Goal: Task Accomplishment & Management: Use online tool/utility

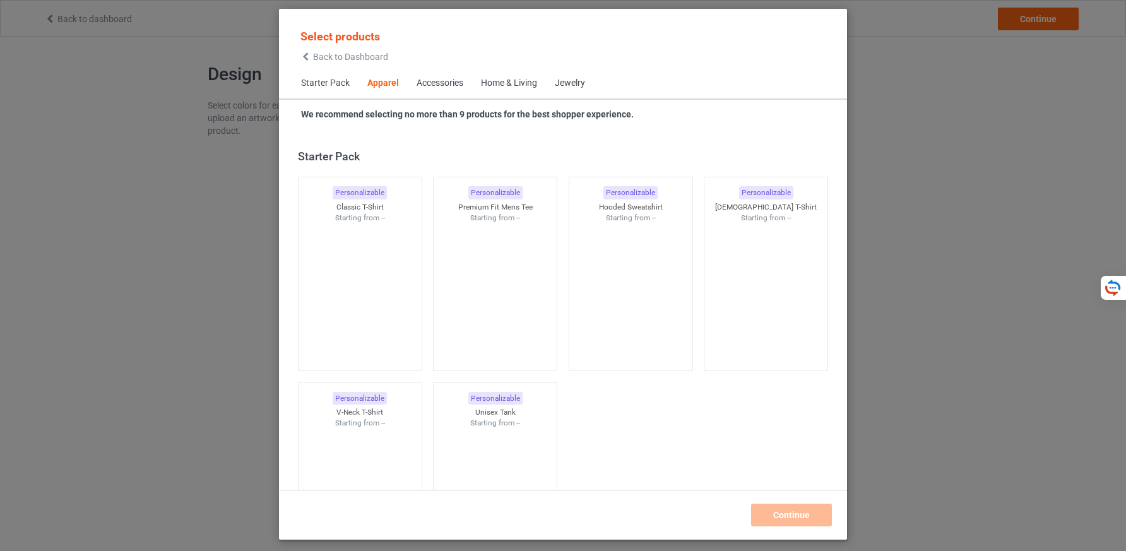
scroll to position [470, 0]
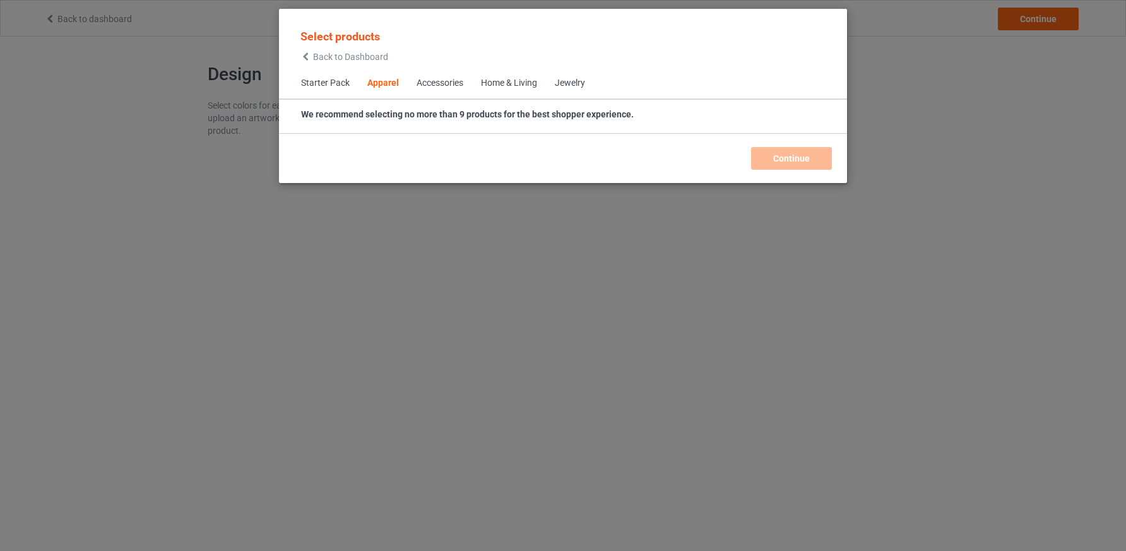
scroll to position [470, 0]
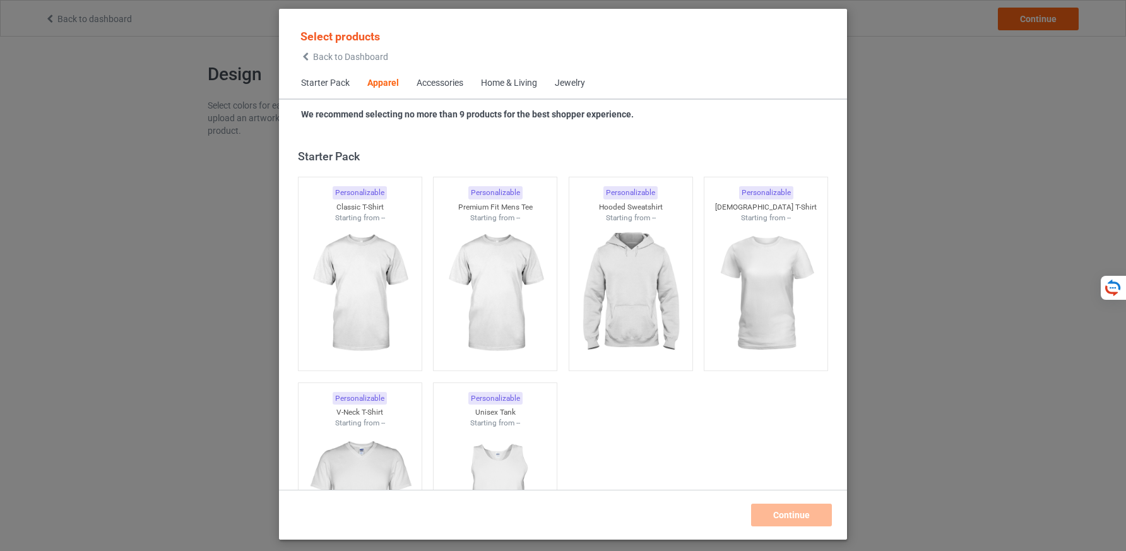
scroll to position [470, 0]
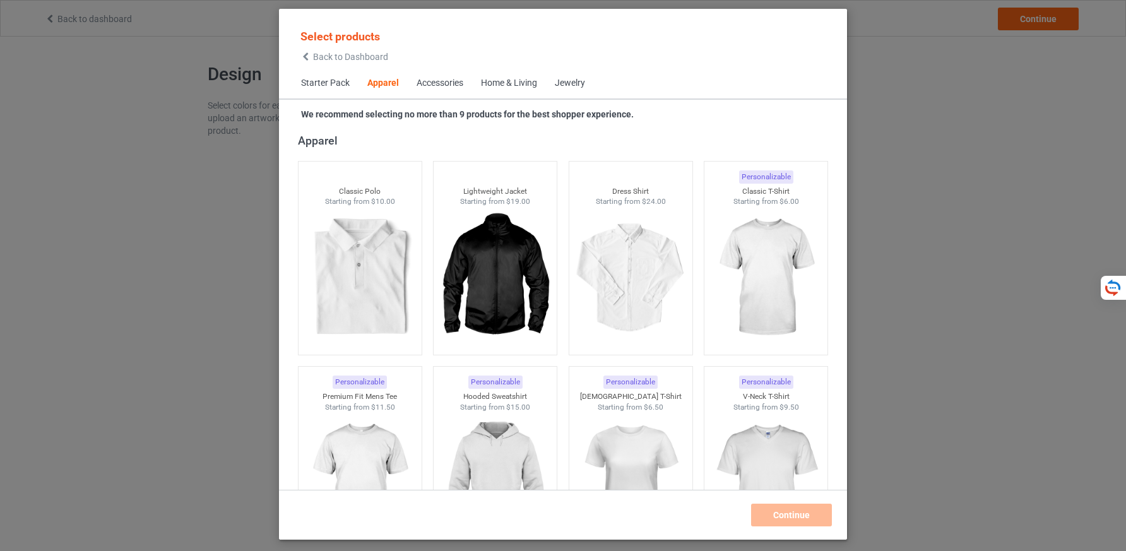
click at [543, 244] on div "Select products Back to Dashboard Starter Pack Apparel Accessories Home & Livin…" at bounding box center [563, 275] width 1126 height 551
click at [689, 254] on div "Select products Back to Dashboard Starter Pack Apparel Accessories Home & Livin…" at bounding box center [563, 275] width 1126 height 551
click at [742, 258] on div "Select products Back to Dashboard Starter Pack Apparel Accessories Home & Livin…" at bounding box center [563, 275] width 1126 height 551
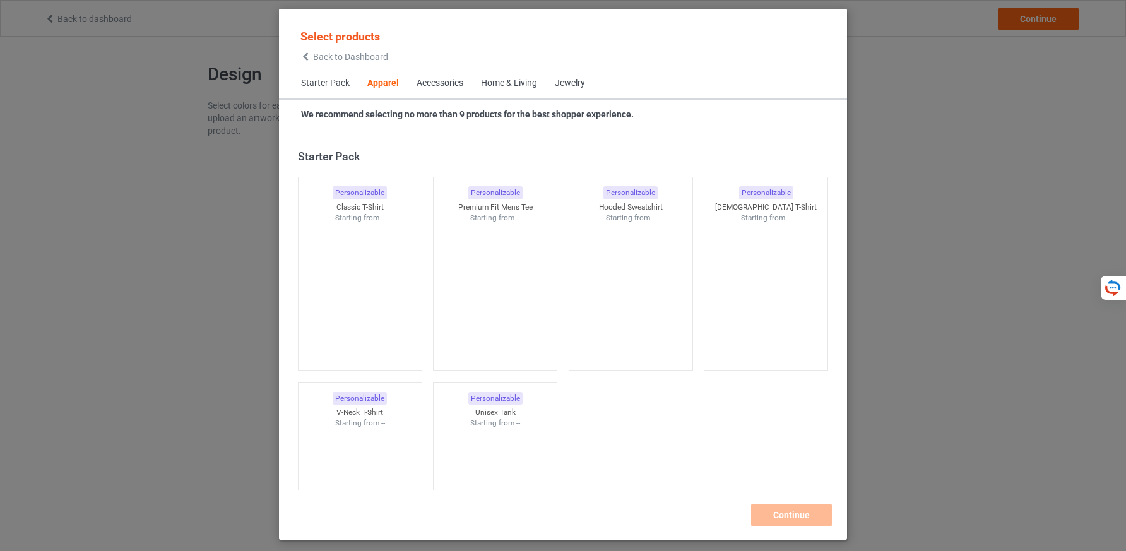
scroll to position [470, 0]
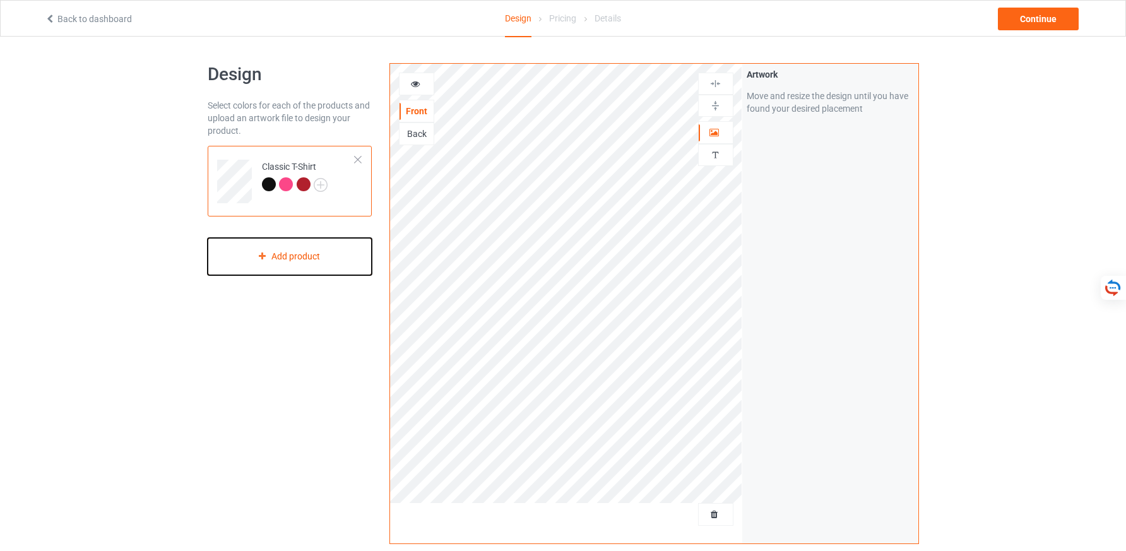
click at [298, 250] on div "Add product" at bounding box center [290, 256] width 165 height 37
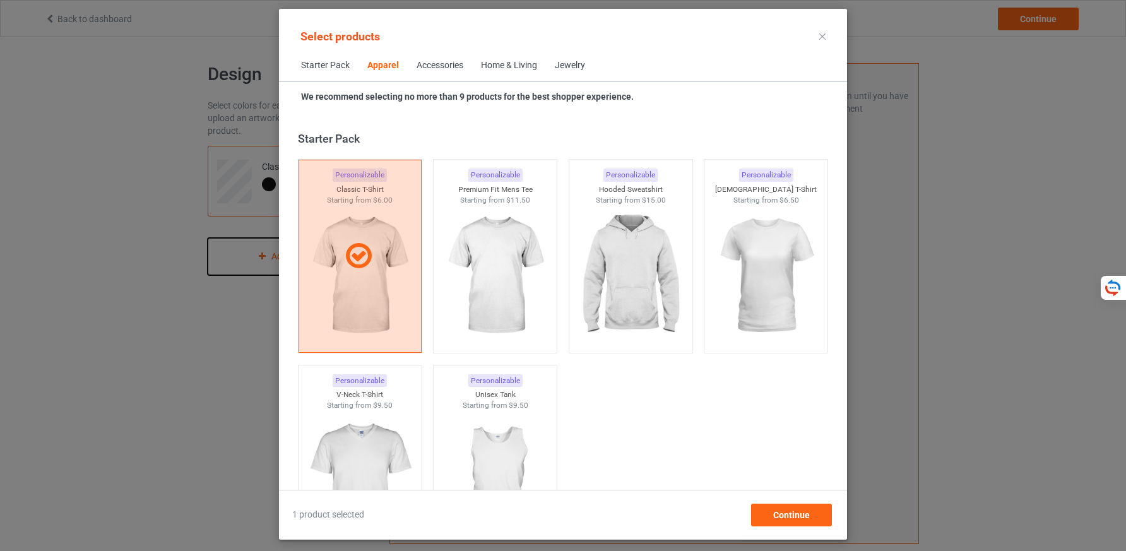
scroll to position [470, 0]
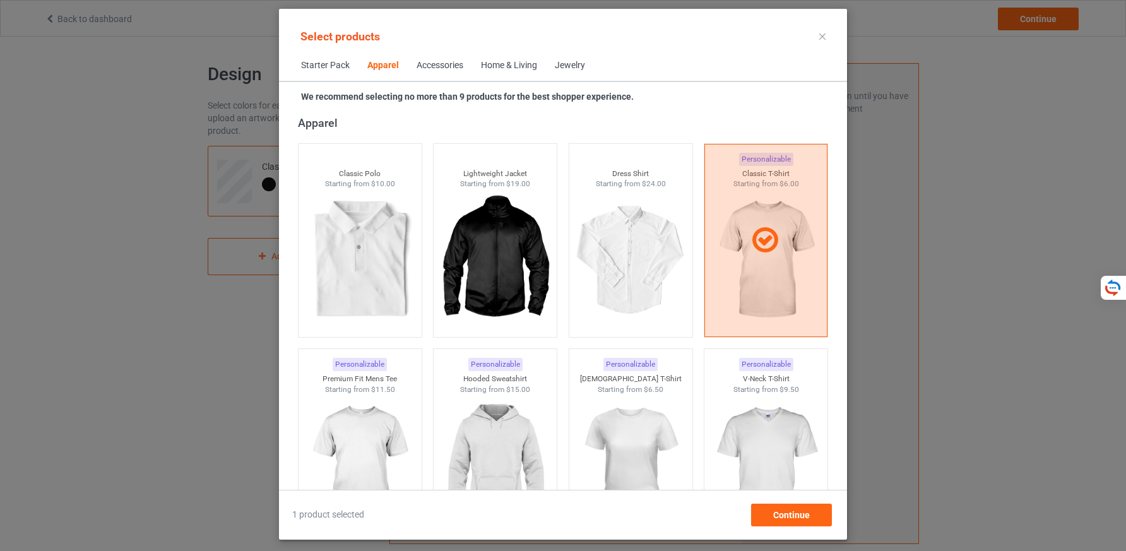
click at [266, 248] on div "Select products Starter Pack Apparel Accessories Home & Living Jewelry We recom…" at bounding box center [563, 275] width 1126 height 551
click at [270, 256] on div "Select products Starter Pack Apparel Accessories Home & Living Jewelry We recom…" at bounding box center [563, 275] width 1126 height 551
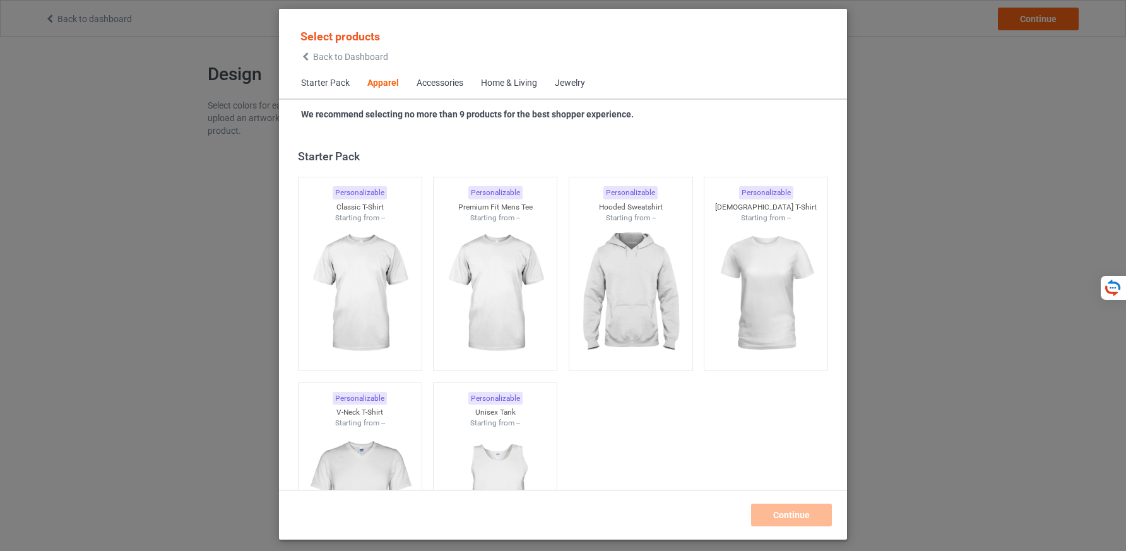
scroll to position [470, 0]
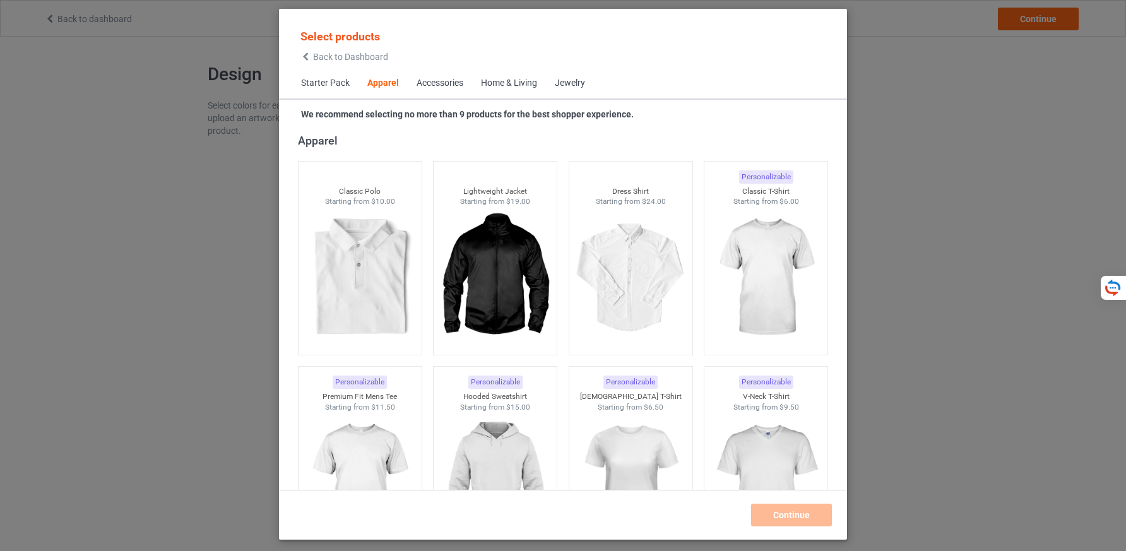
click at [568, 20] on div "Select products Back to Dashboard Starter Pack Apparel Accessories Home & Livin…" at bounding box center [563, 275] width 1126 height 551
